Goal: Task Accomplishment & Management: Manage account settings

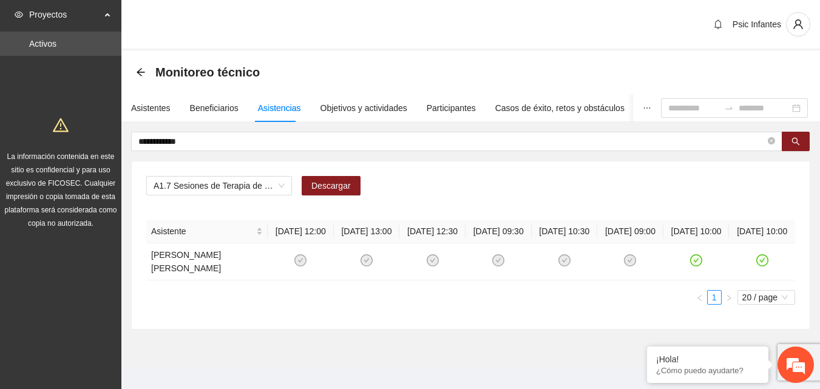
click at [360, 64] on div "Monitoreo técnico" at bounding box center [471, 72] width 670 height 24
click at [141, 75] on icon "arrow-left" at bounding box center [141, 72] width 10 height 10
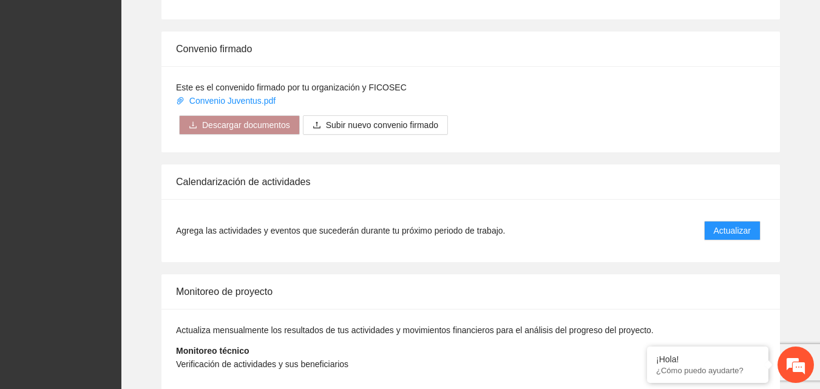
scroll to position [918, 0]
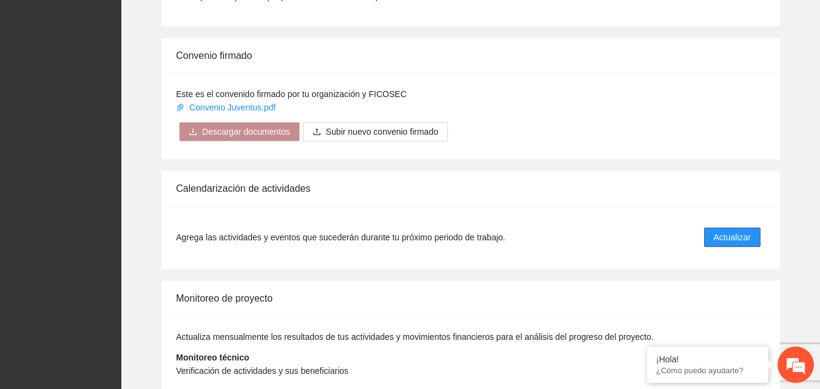
click at [747, 234] on span "Actualizar" at bounding box center [732, 237] width 37 height 13
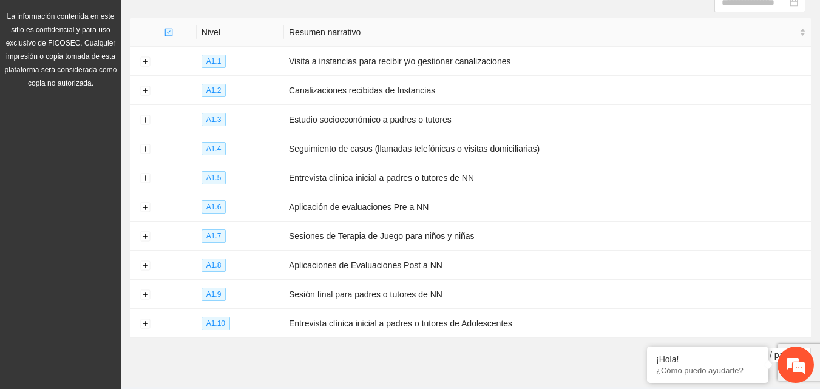
scroll to position [143, 0]
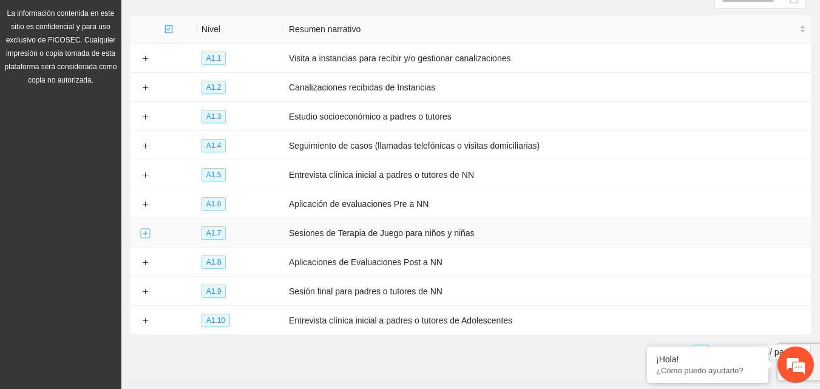
click at [146, 230] on button "Expand row" at bounding box center [145, 234] width 10 height 10
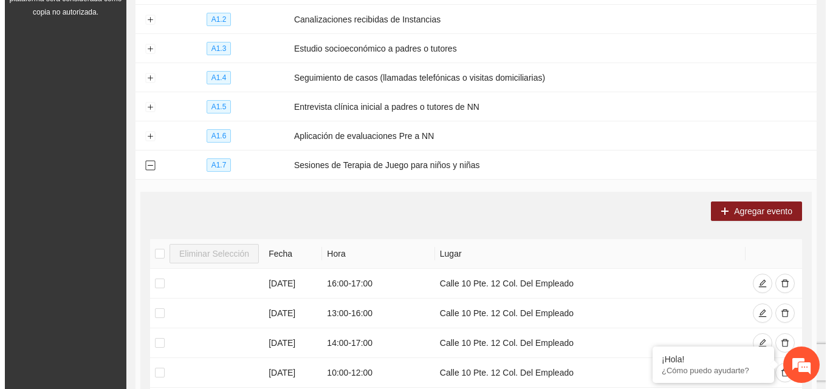
scroll to position [220, 0]
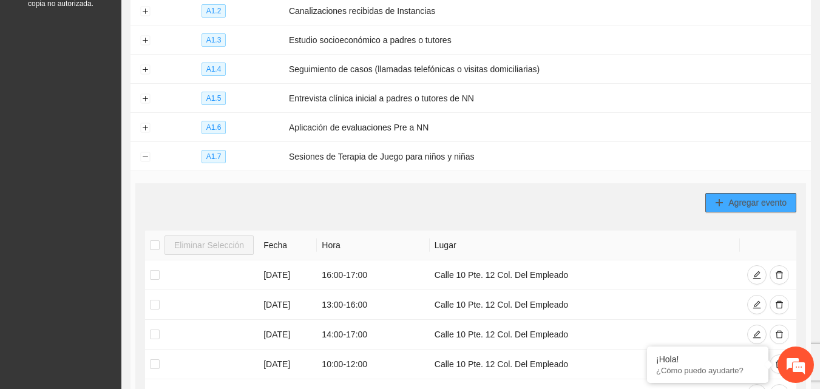
click at [731, 197] on span "Agregar evento" at bounding box center [758, 202] width 58 height 13
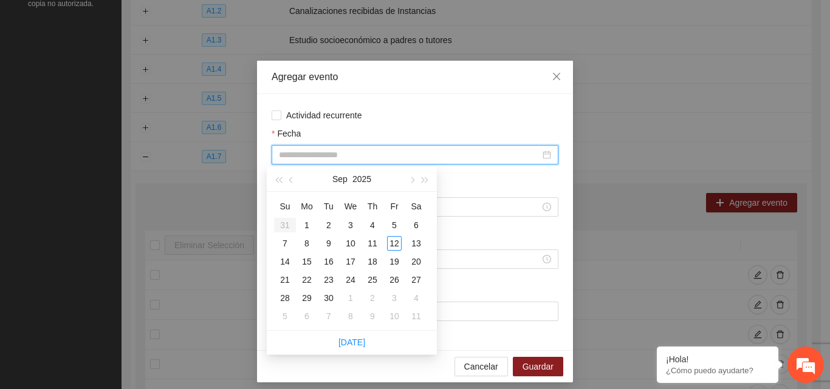
click at [431, 159] on input "Fecha" at bounding box center [409, 154] width 261 height 13
type input "**********"
click at [415, 244] on div "13" at bounding box center [416, 243] width 15 height 15
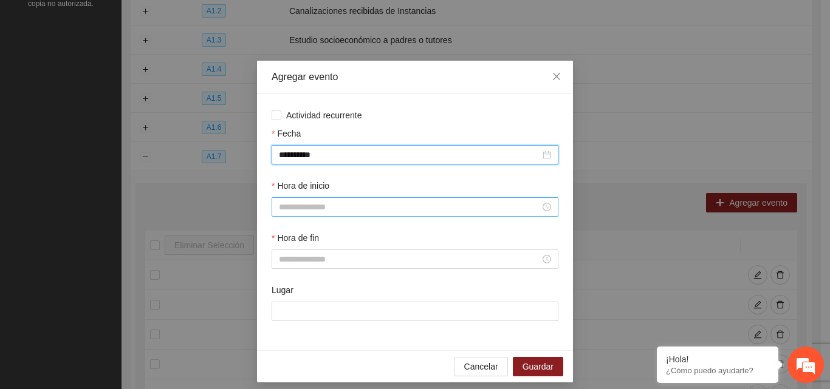
click at [349, 205] on input "Hora de inicio" at bounding box center [409, 206] width 261 height 13
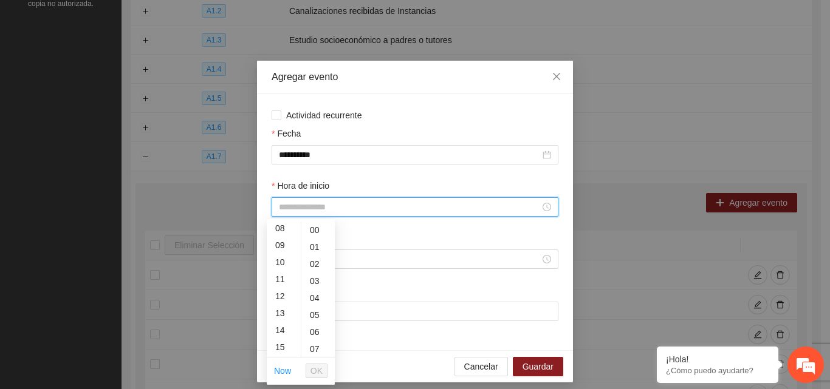
scroll to position [152, 0]
click at [281, 246] on div "10" at bounding box center [284, 248] width 34 height 17
type input "*****"
click at [323, 372] on button "OK" at bounding box center [316, 371] width 22 height 15
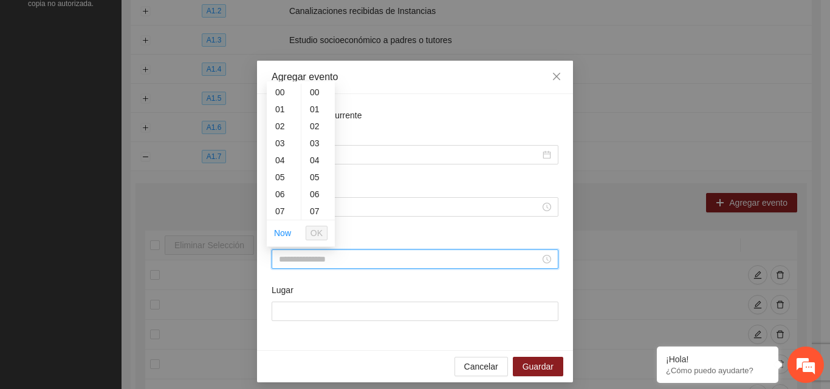
click at [339, 262] on input "Hora de fin" at bounding box center [409, 259] width 261 height 13
click at [284, 168] on div "12" at bounding box center [284, 172] width 34 height 17
type input "*****"
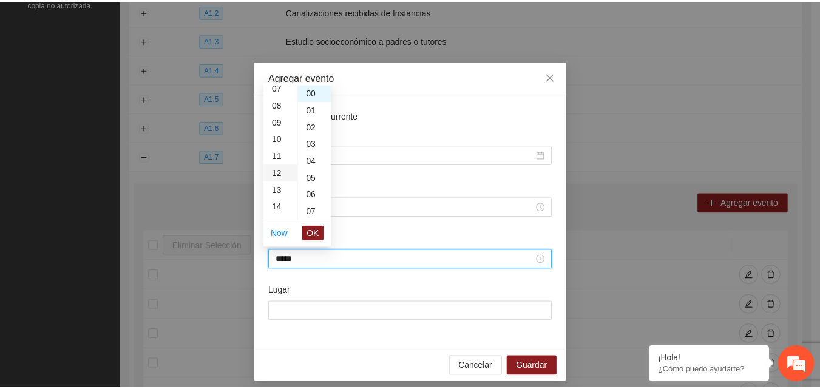
scroll to position [204, 0]
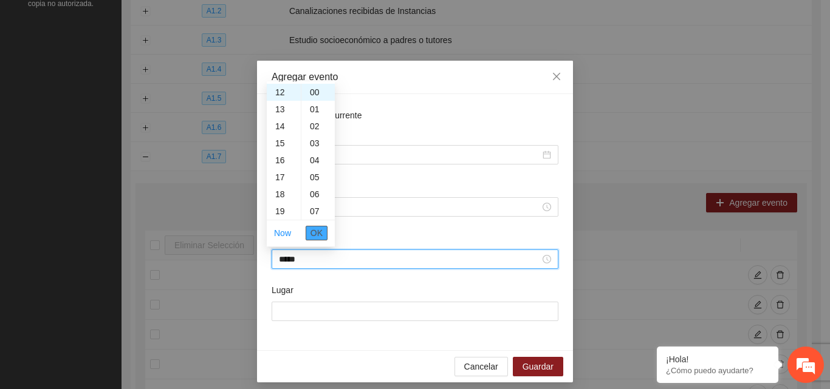
click at [321, 230] on span "OK" at bounding box center [316, 233] width 12 height 13
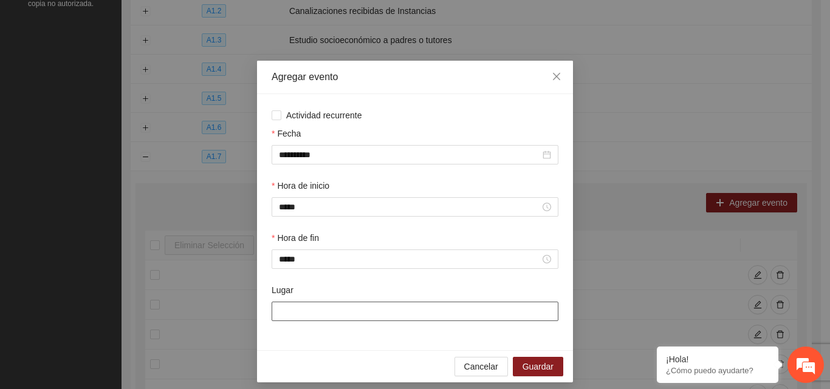
click at [326, 315] on input "Lugar" at bounding box center [414, 311] width 287 height 19
type input "**********"
click at [531, 373] on span "Guardar" at bounding box center [537, 366] width 31 height 13
